Goal: Task Accomplishment & Management: Use online tool/utility

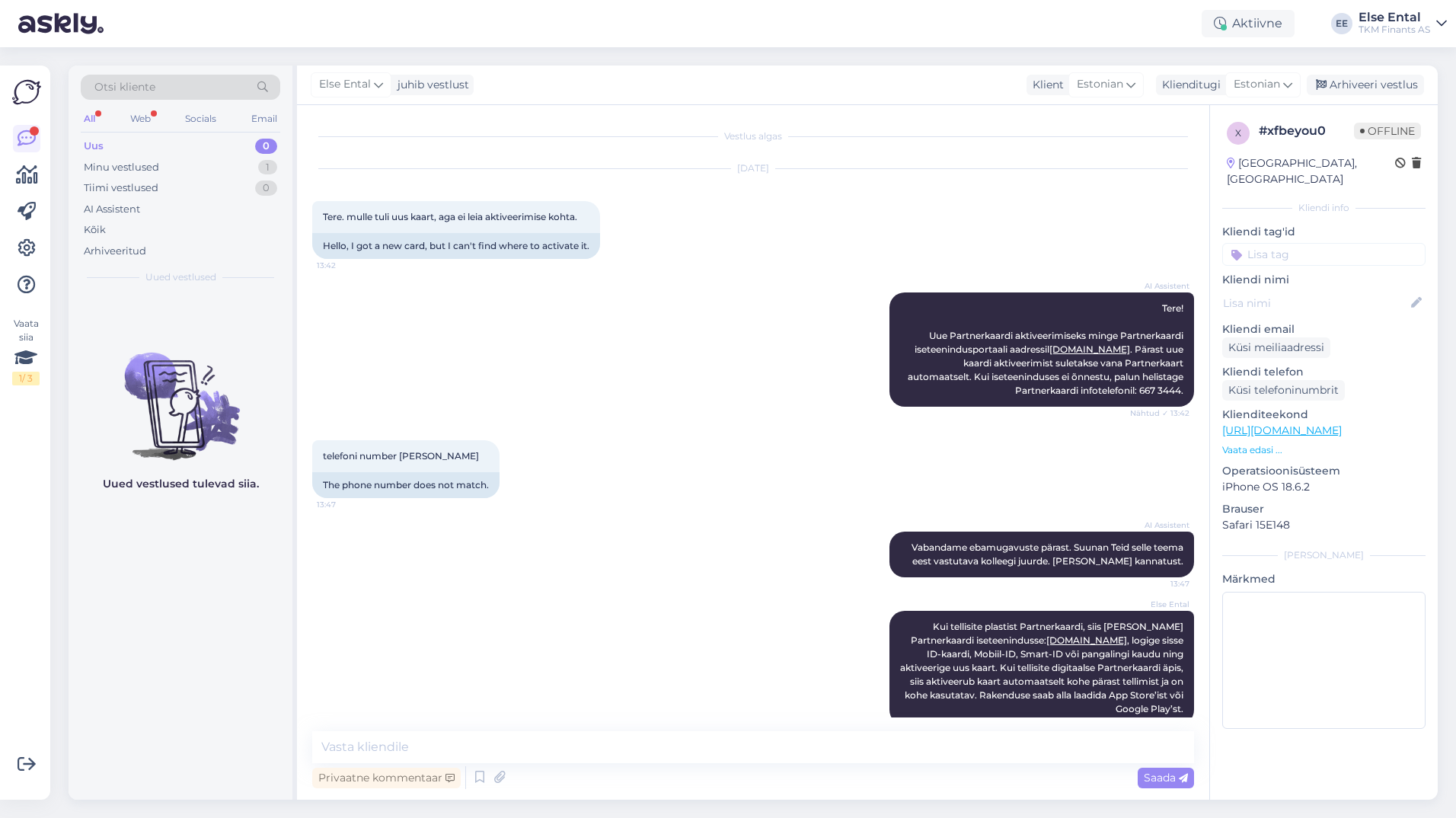
scroll to position [24, 0]
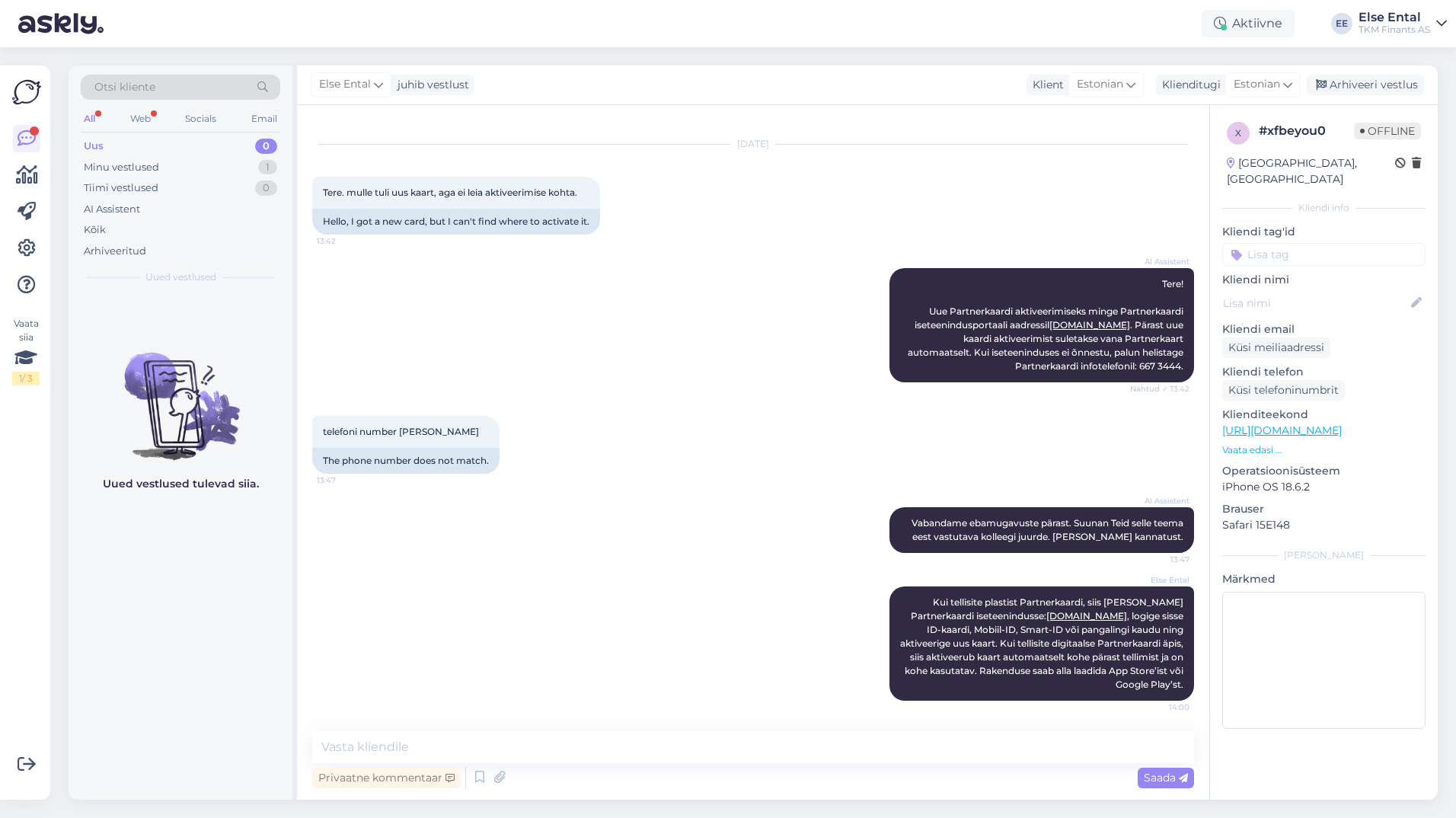
click at [116, 143] on div "Uus 0" at bounding box center [180, 146] width 200 height 22
click at [119, 163] on div "Minu vestlused" at bounding box center [121, 167] width 75 height 15
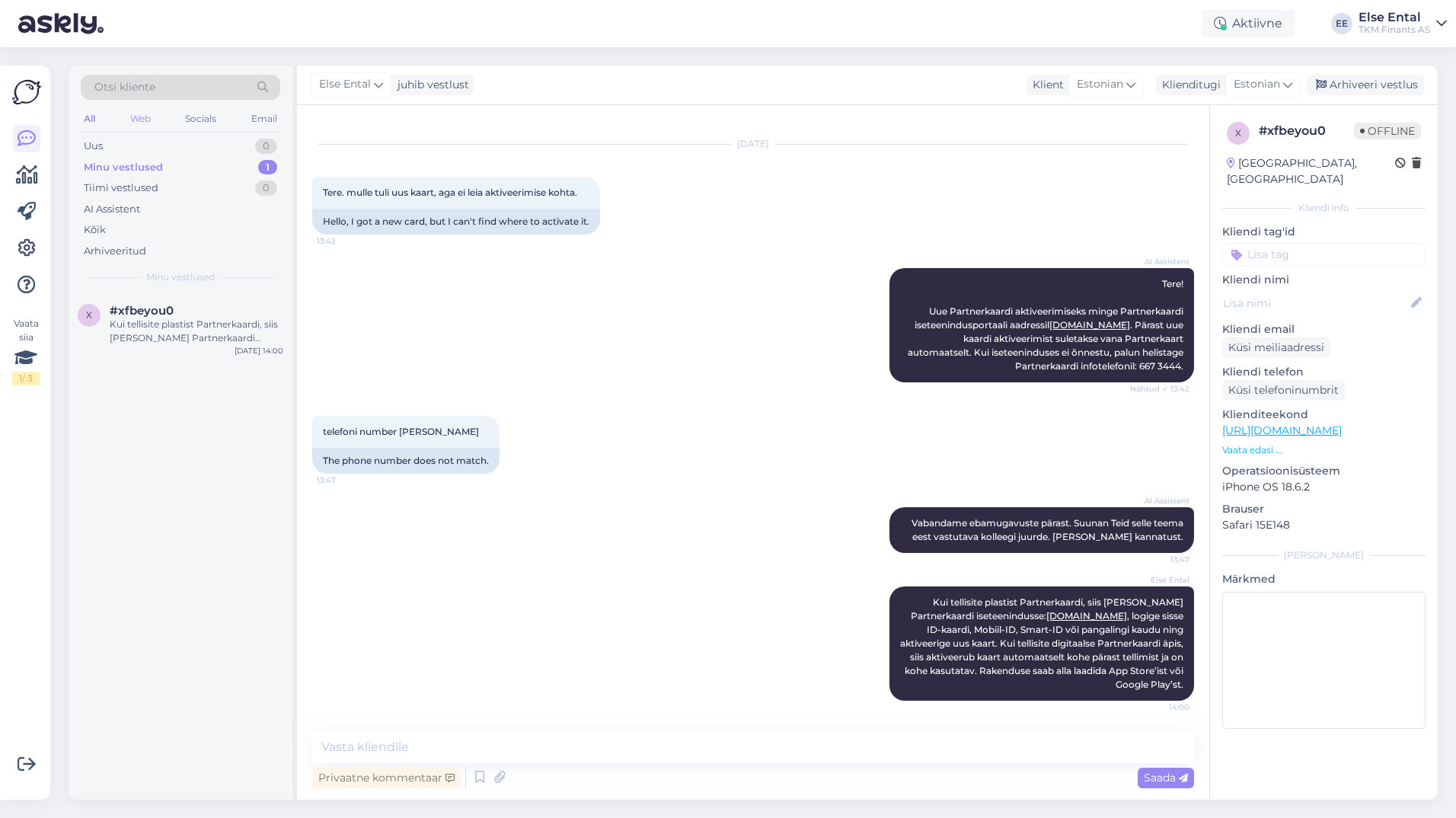
click at [139, 126] on div "Web" at bounding box center [141, 118] width 27 height 20
click at [31, 174] on icon at bounding box center [27, 175] width 22 height 18
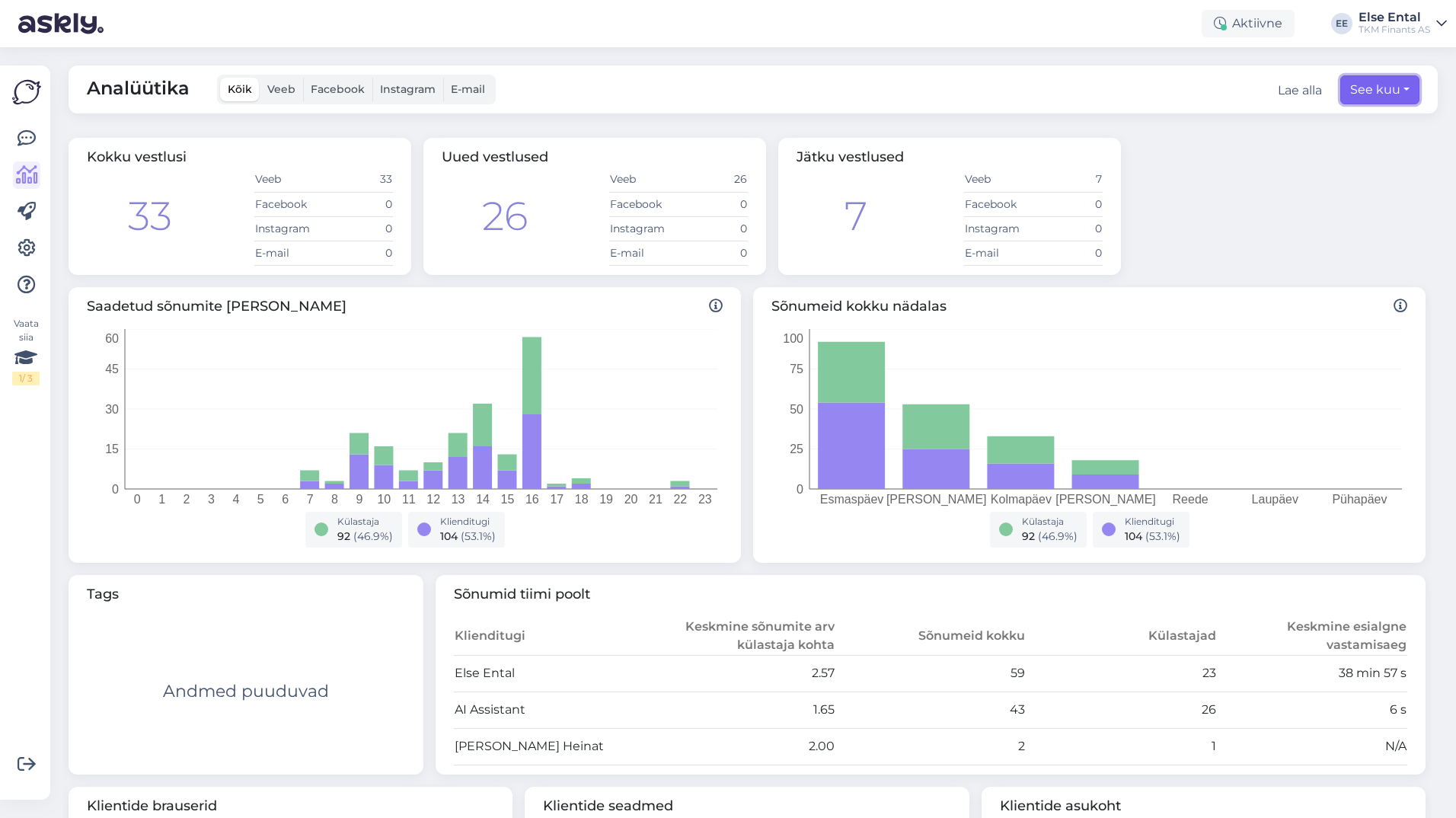
click at [1363, 88] on button "See kuu" at bounding box center [1380, 90] width 79 height 29
select select "8"
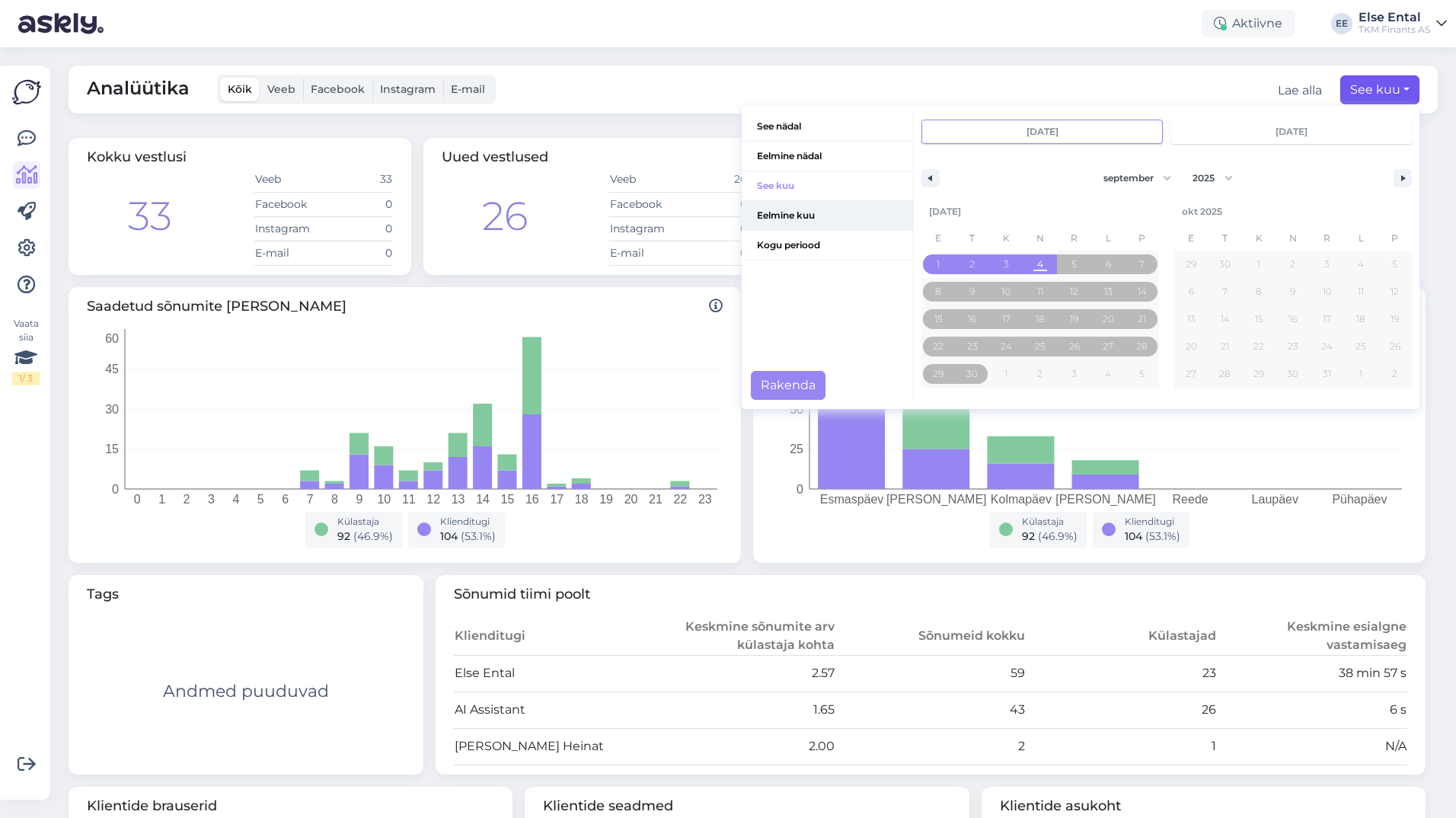
click at [767, 210] on span "Eelmine kuu" at bounding box center [827, 215] width 171 height 29
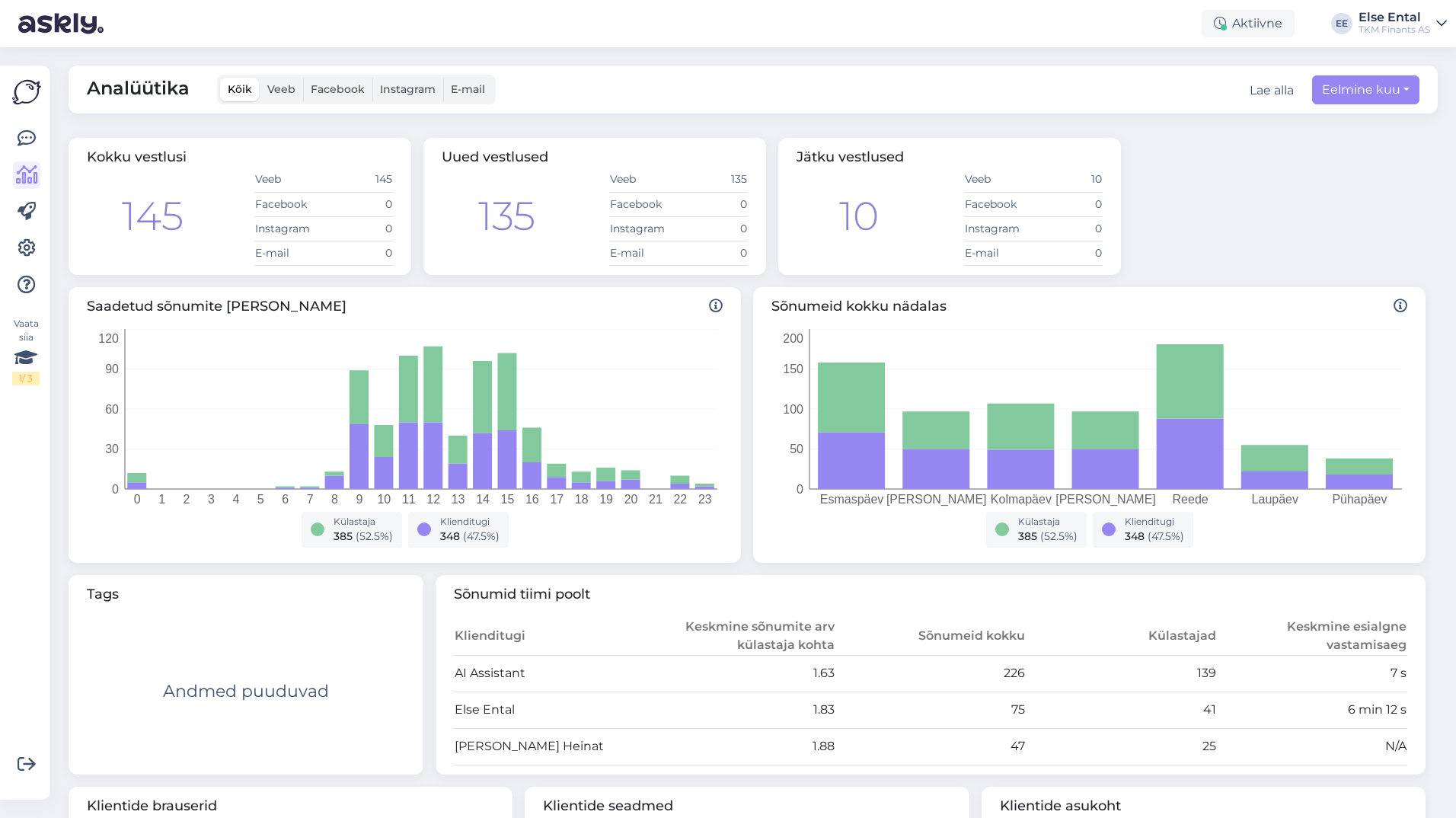
click at [1262, 91] on div "Lae alla" at bounding box center [1271, 91] width 44 height 18
click at [1262, 124] on link "Kontaktid" at bounding box center [1244, 119] width 98 height 24
click at [895, 87] on div "Analüütika Kõik Veeb Facebook Instagram E-mail Lae alla Kontaktid Eelmine kuu S…" at bounding box center [752, 90] width 1369 height 48
click at [35, 144] on icon at bounding box center [27, 138] width 18 height 18
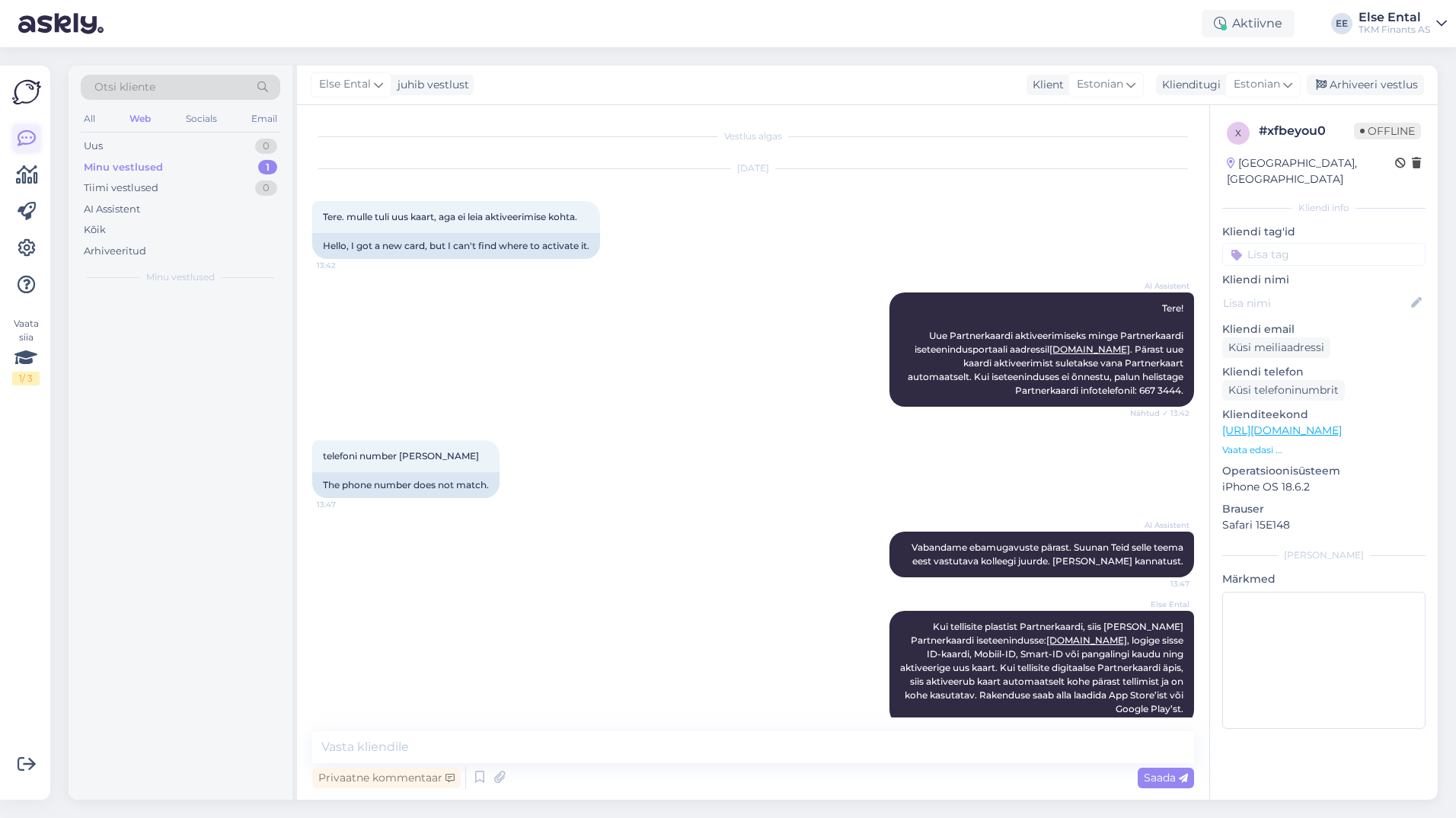
scroll to position [24, 0]
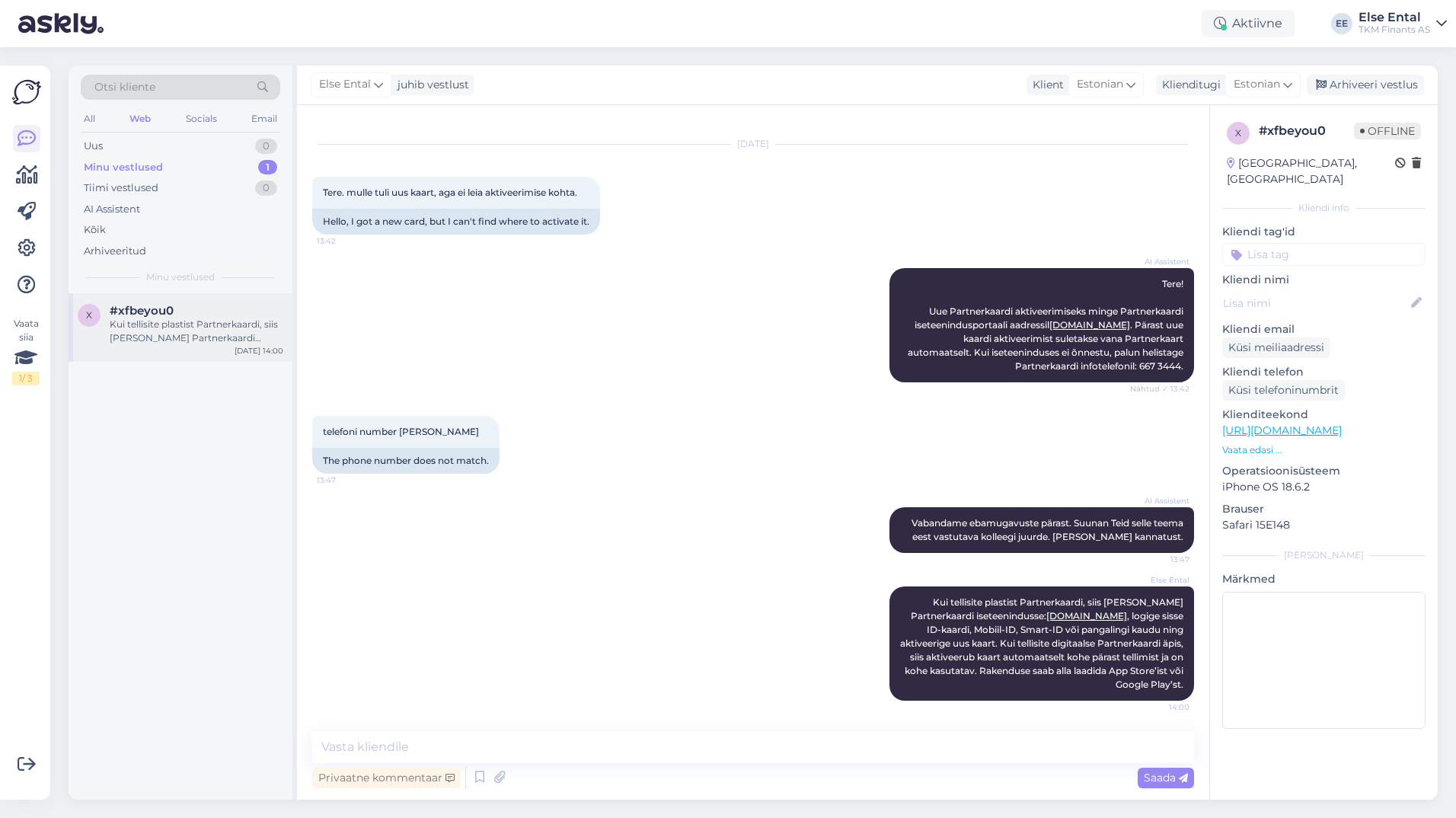
click at [165, 343] on div "Kui tellisite plastist Partnerkaardi, siis [PERSON_NAME] Partnerkaardi iseteeni…" at bounding box center [196, 331] width 174 height 28
